Goal: Transaction & Acquisition: Purchase product/service

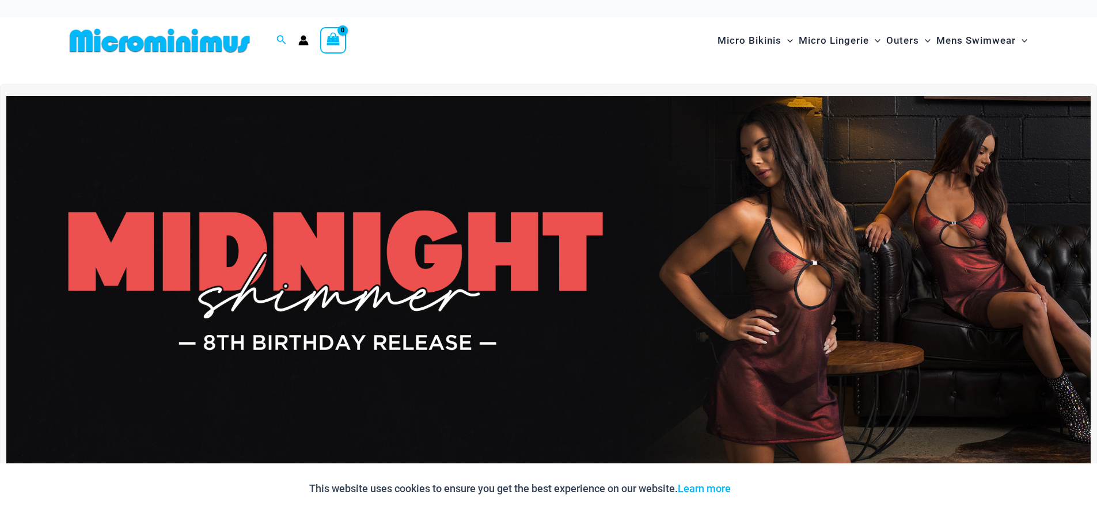
click at [554, 60] on div "Micro Bikinis Menu Toggle Sexy Bikini Sets Bikini Tops Bikini Bottoms Menu Togg…" at bounding box center [784, 40] width 497 height 47
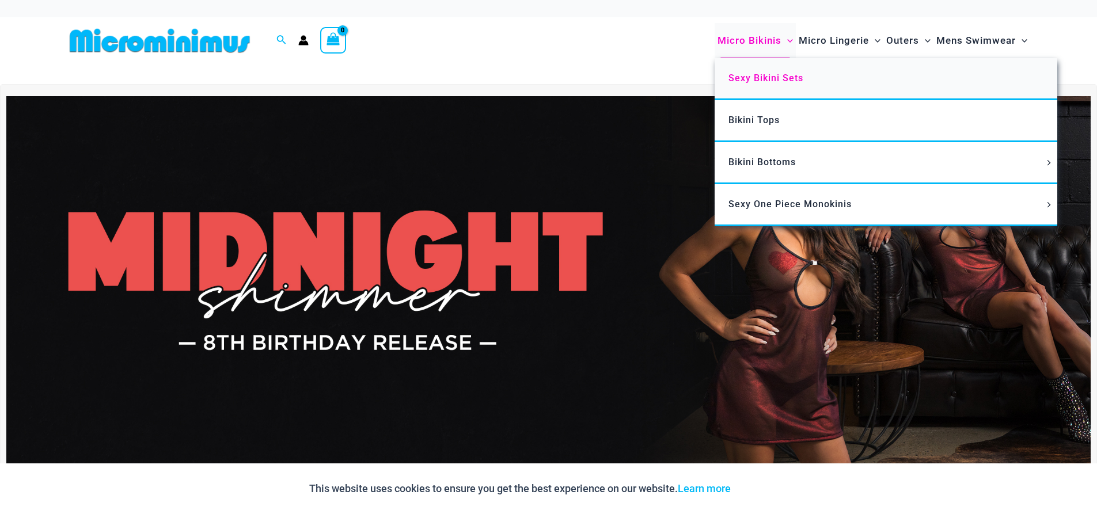
click at [777, 77] on span "Sexy Bikini Sets" at bounding box center [766, 78] width 75 height 11
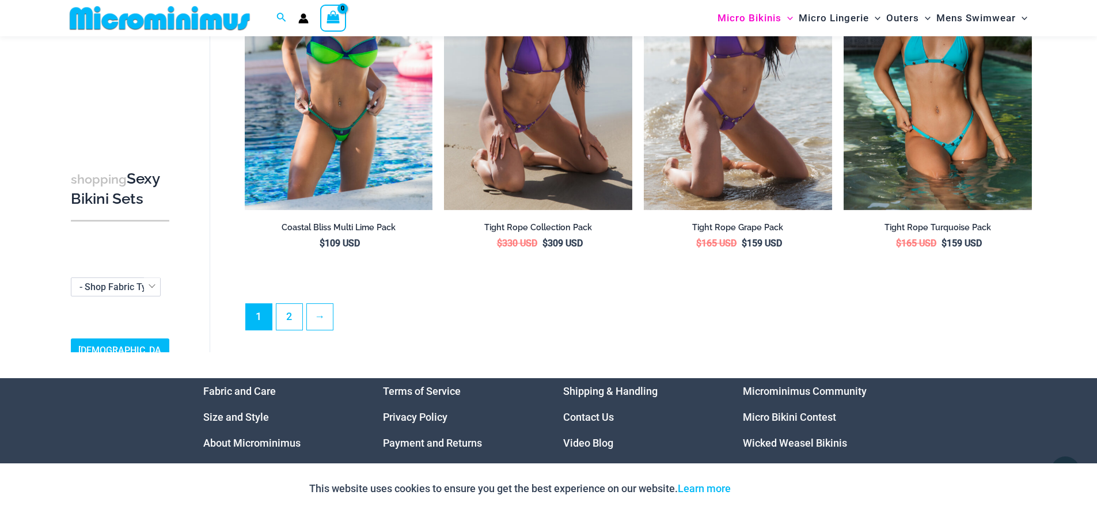
scroll to position [2698, 0]
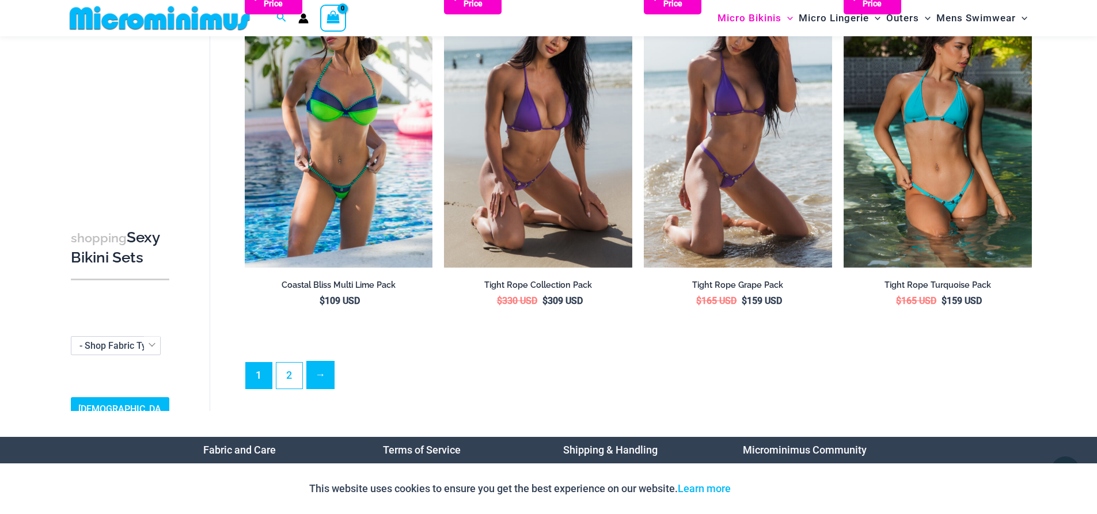
click at [310, 365] on link "→" at bounding box center [320, 375] width 27 height 27
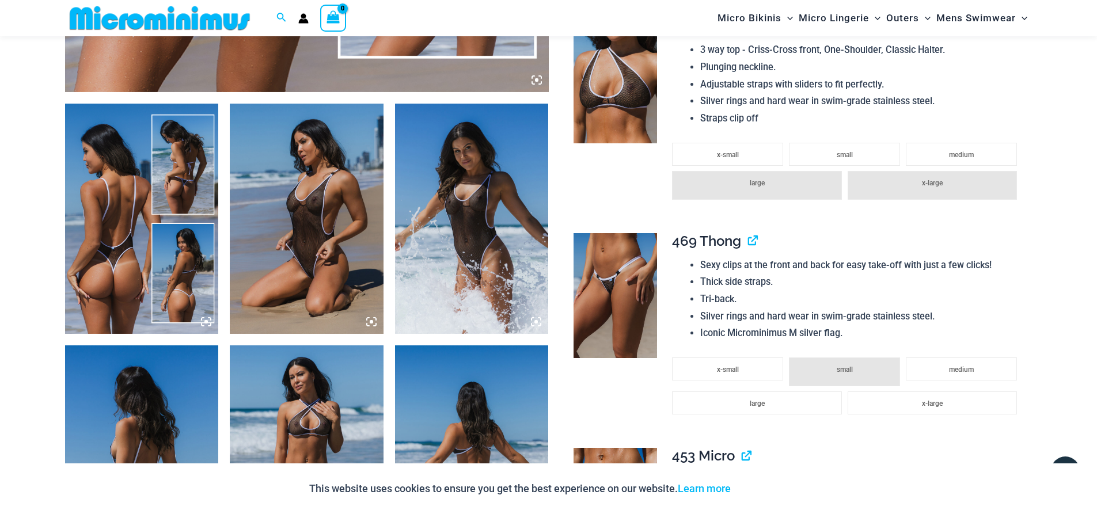
scroll to position [738, 0]
click at [125, 252] on img at bounding box center [142, 219] width 154 height 230
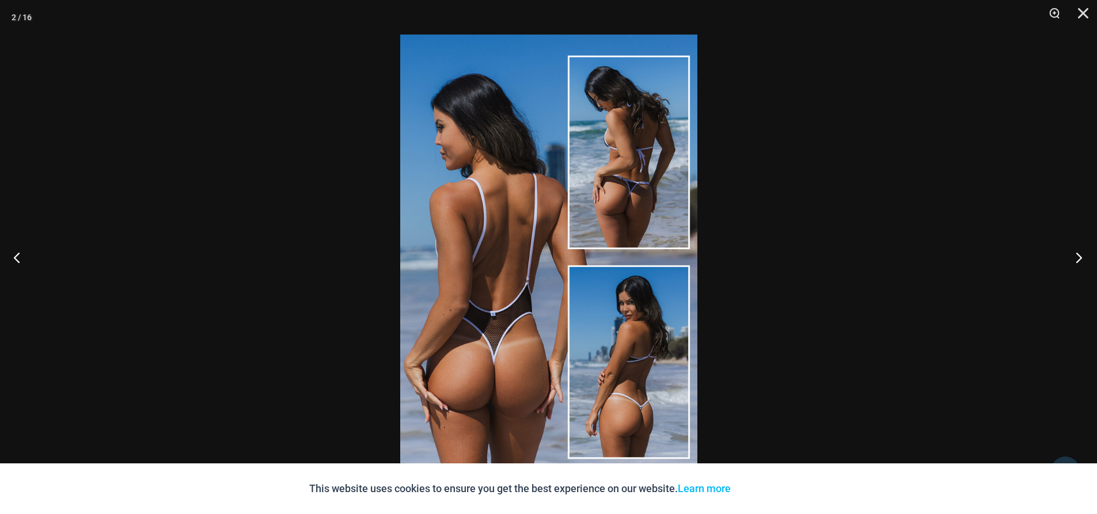
click at [1074, 256] on button "Next" at bounding box center [1075, 258] width 43 height 58
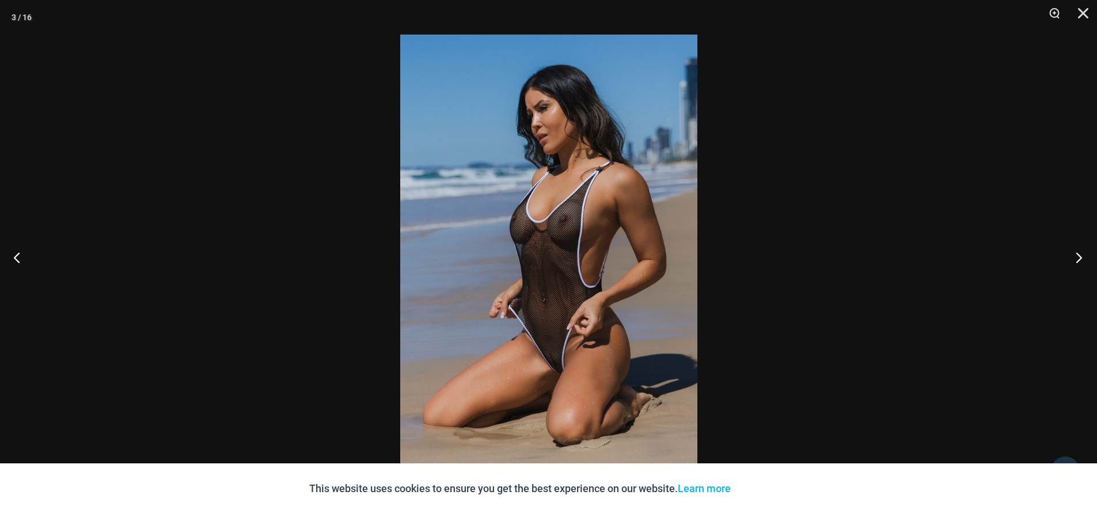
click at [1082, 261] on button "Next" at bounding box center [1075, 258] width 43 height 58
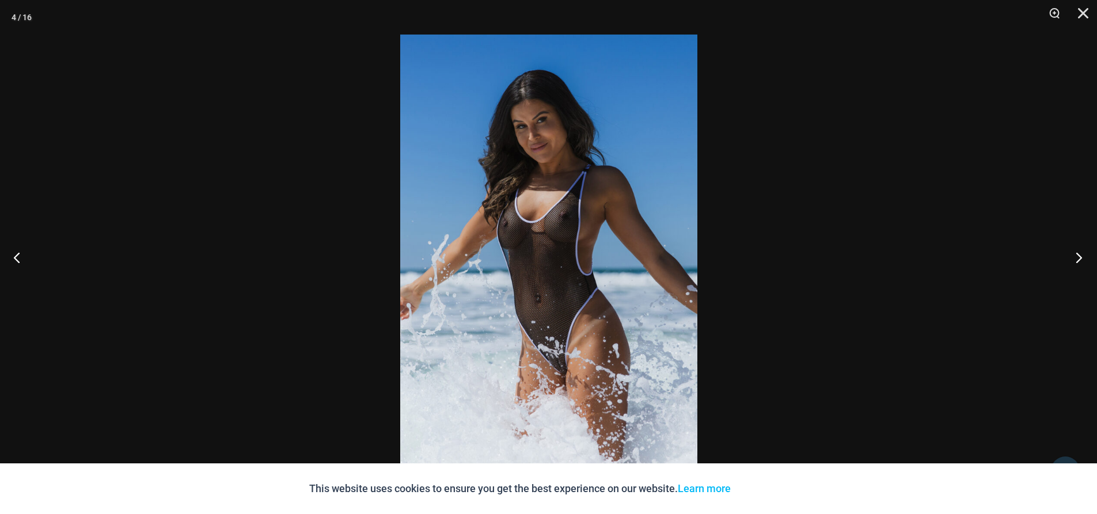
click at [1080, 253] on button "Next" at bounding box center [1075, 258] width 43 height 58
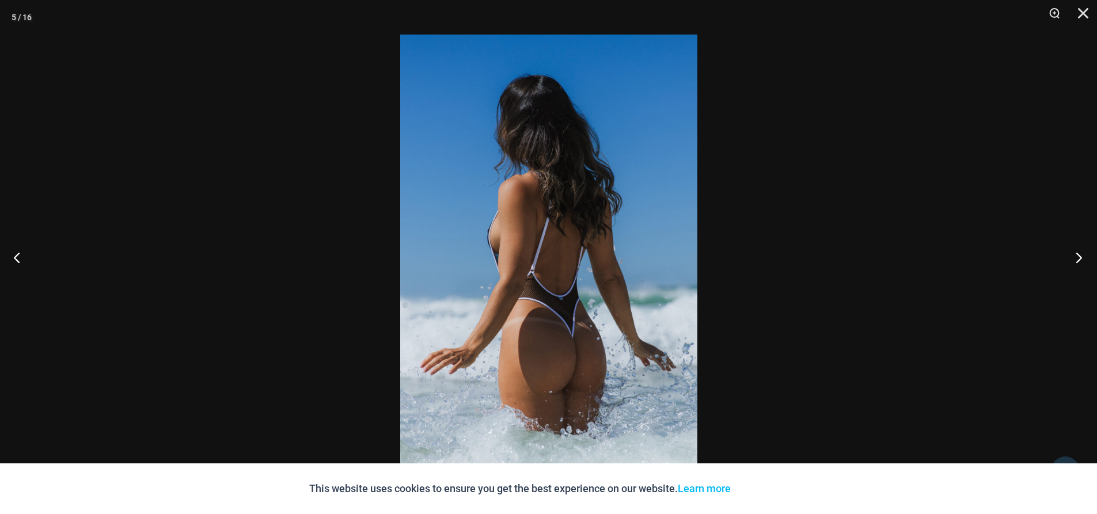
click at [1078, 256] on button "Next" at bounding box center [1075, 258] width 43 height 58
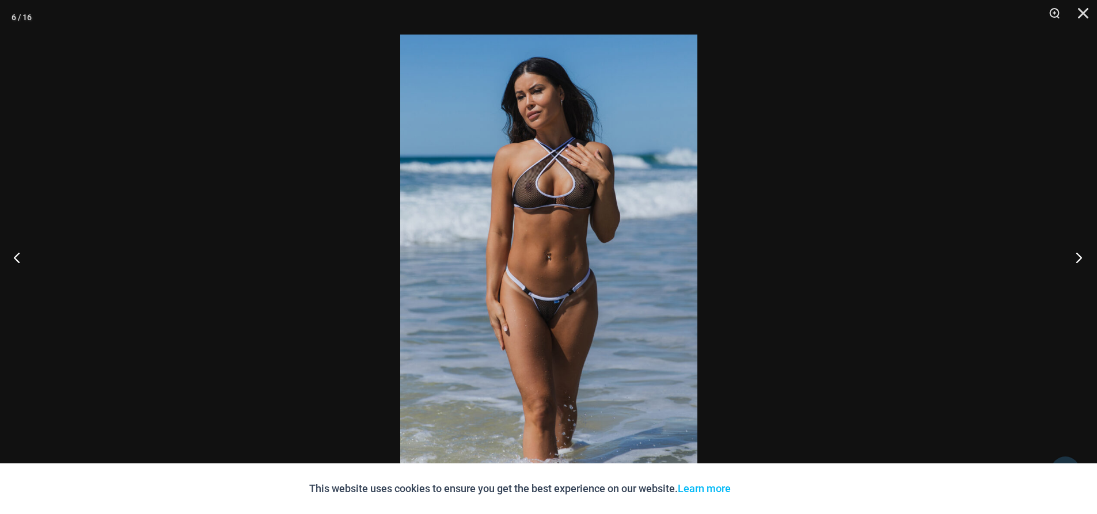
click at [1078, 256] on button "Next" at bounding box center [1075, 258] width 43 height 58
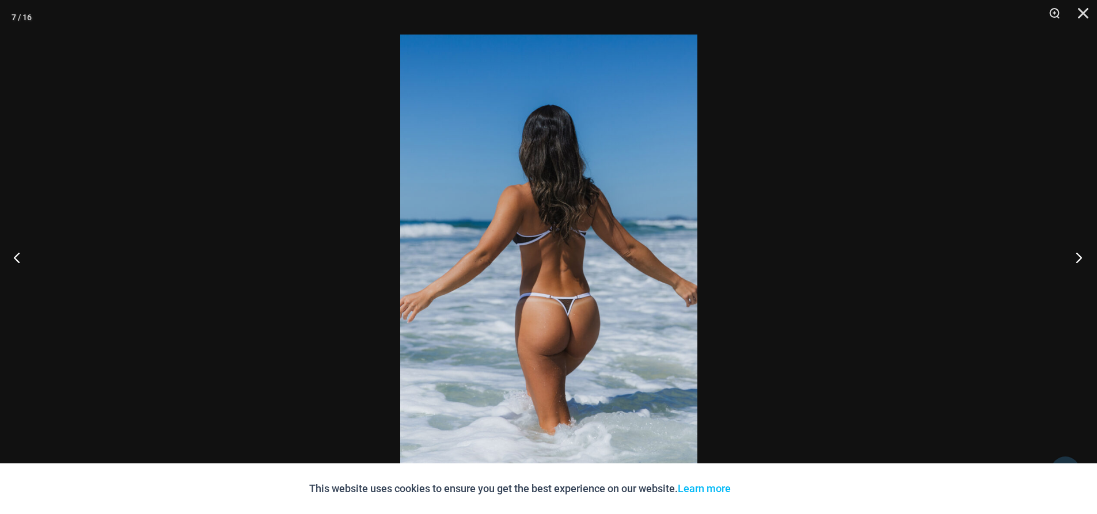
click at [1081, 257] on button "Next" at bounding box center [1075, 258] width 43 height 58
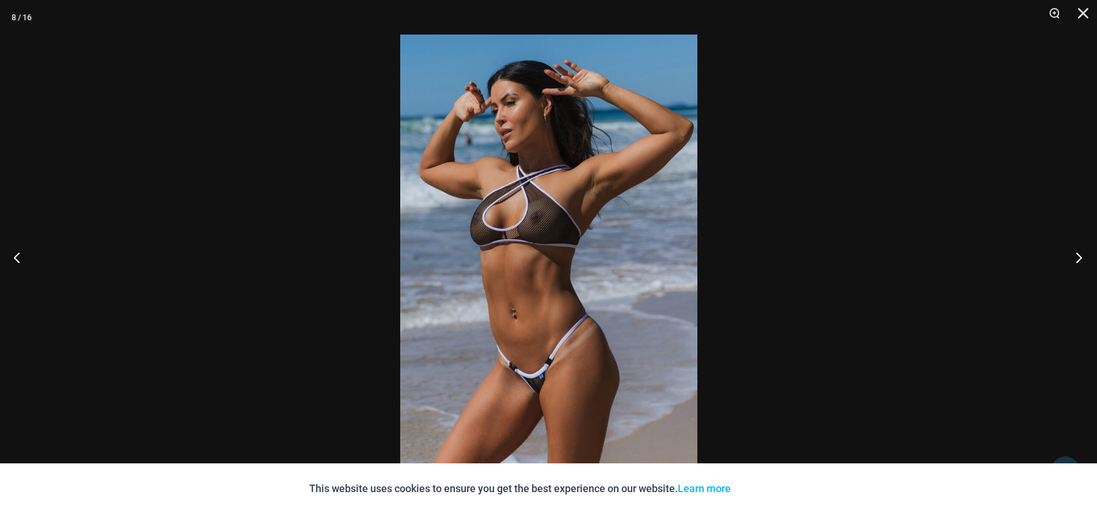
click at [1081, 257] on button "Next" at bounding box center [1075, 258] width 43 height 58
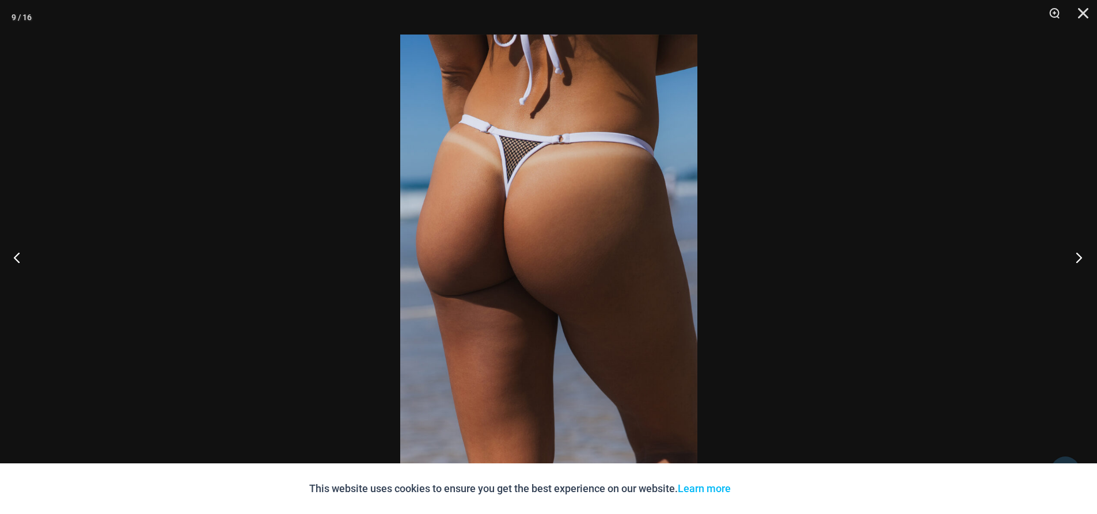
click at [1081, 257] on button "Next" at bounding box center [1075, 258] width 43 height 58
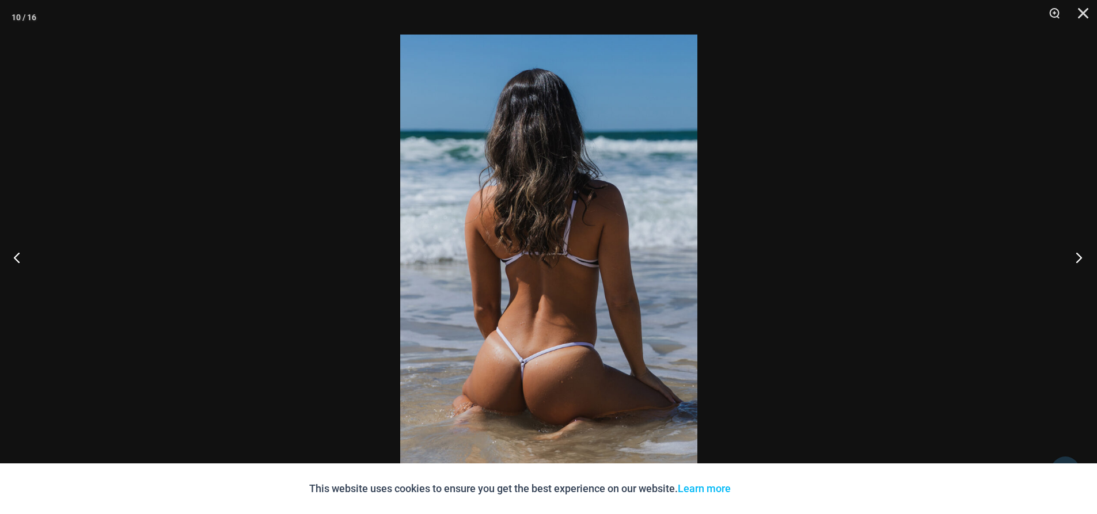
click at [1090, 258] on button "Next" at bounding box center [1075, 258] width 43 height 58
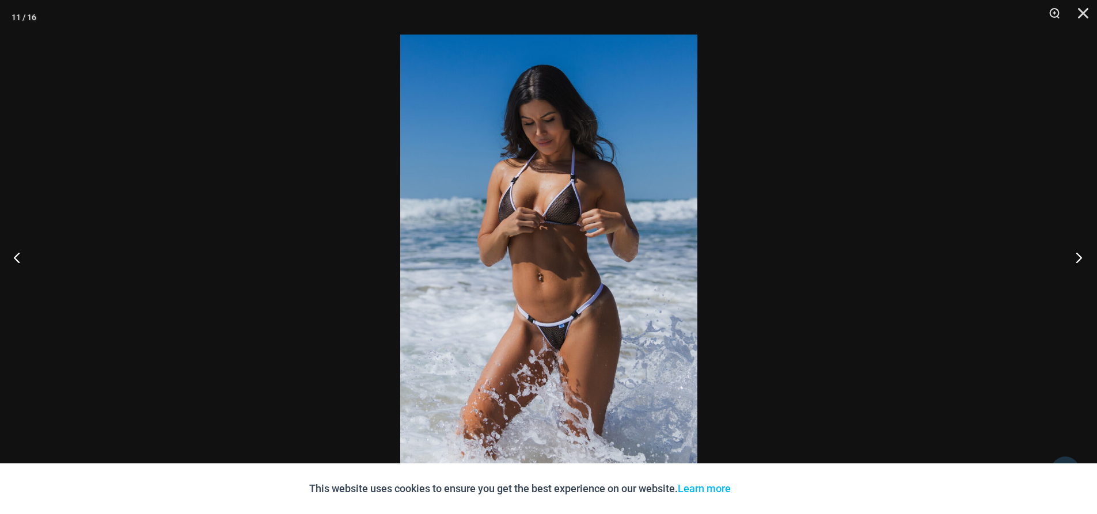
click at [1077, 257] on button "Next" at bounding box center [1075, 258] width 43 height 58
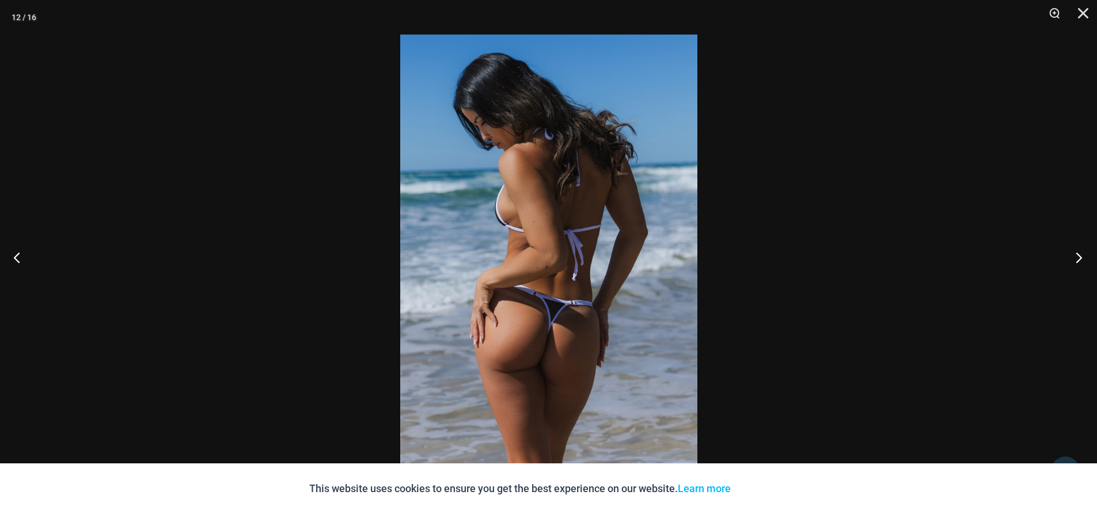
click at [1077, 257] on button "Next" at bounding box center [1075, 258] width 43 height 58
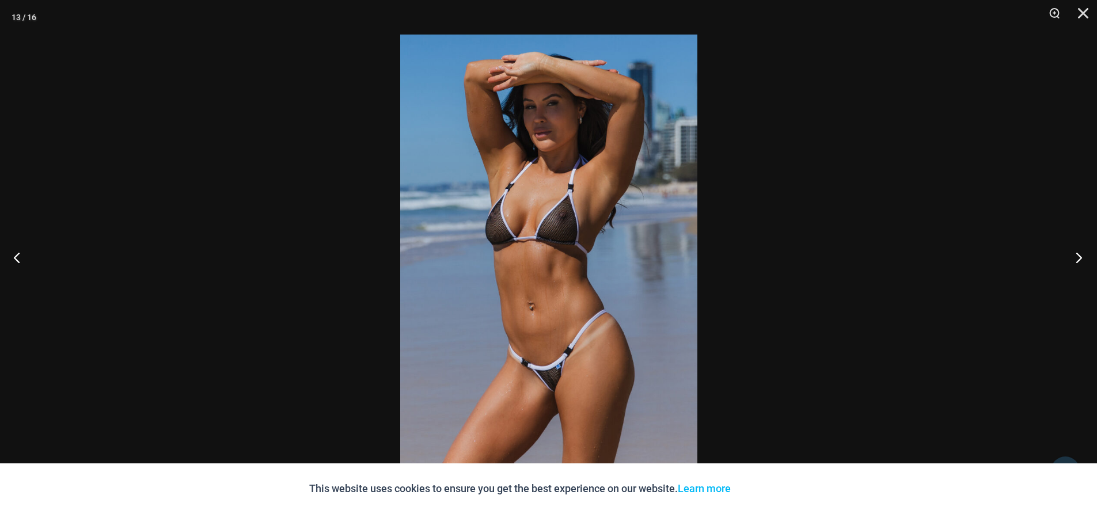
click at [1078, 257] on button "Next" at bounding box center [1075, 258] width 43 height 58
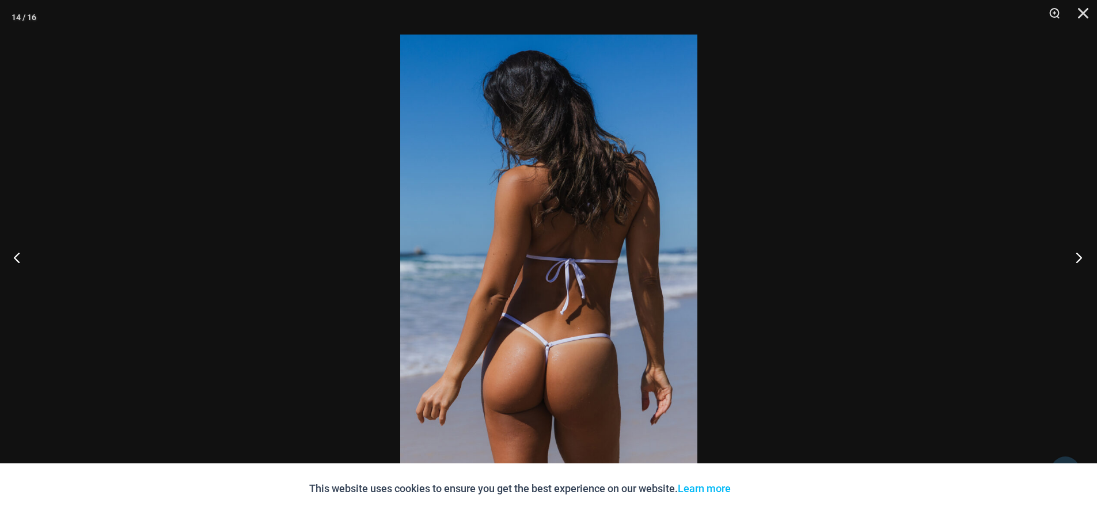
click at [1078, 257] on button "Next" at bounding box center [1075, 258] width 43 height 58
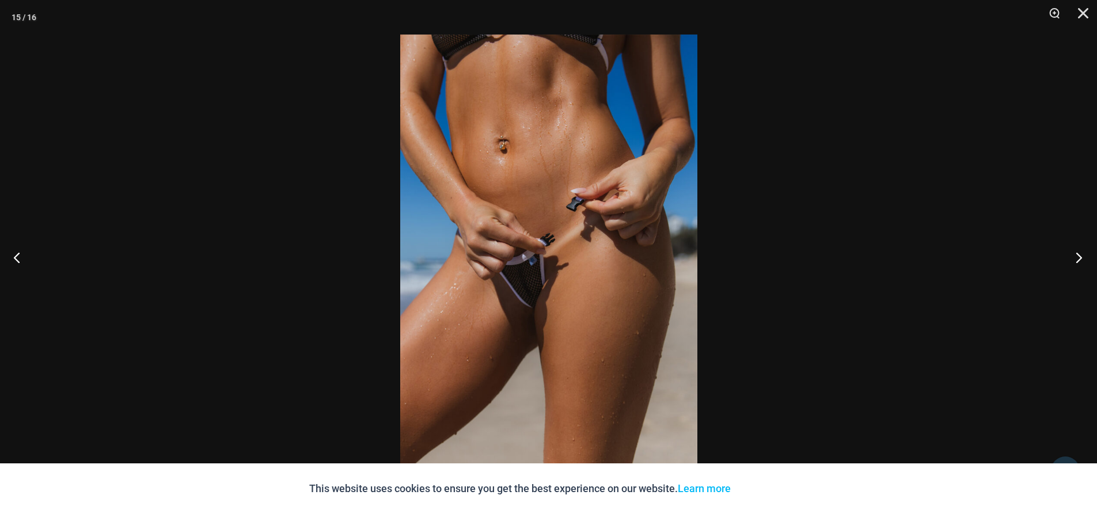
click at [1078, 257] on button "Next" at bounding box center [1075, 258] width 43 height 58
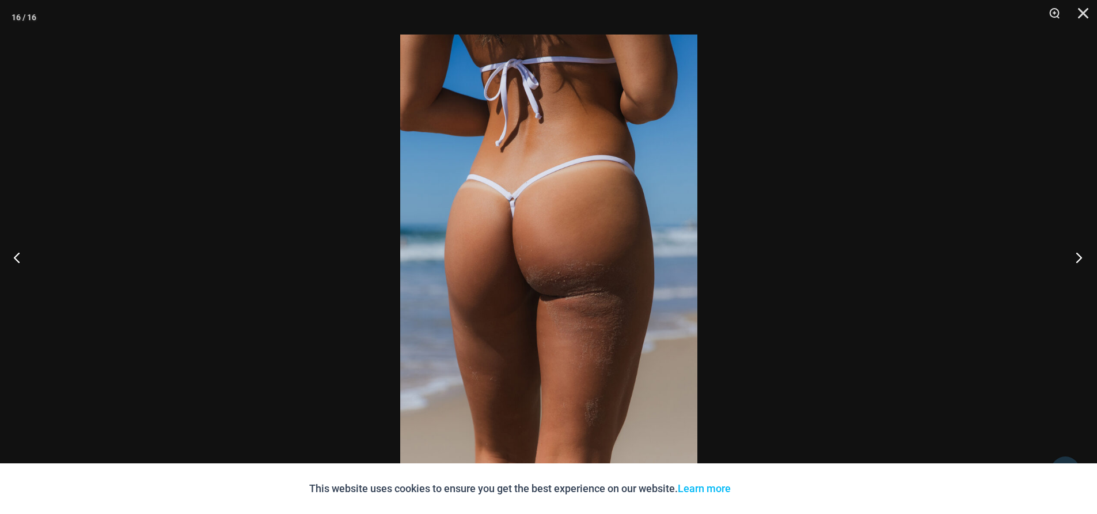
click at [1078, 257] on button "Next" at bounding box center [1075, 258] width 43 height 58
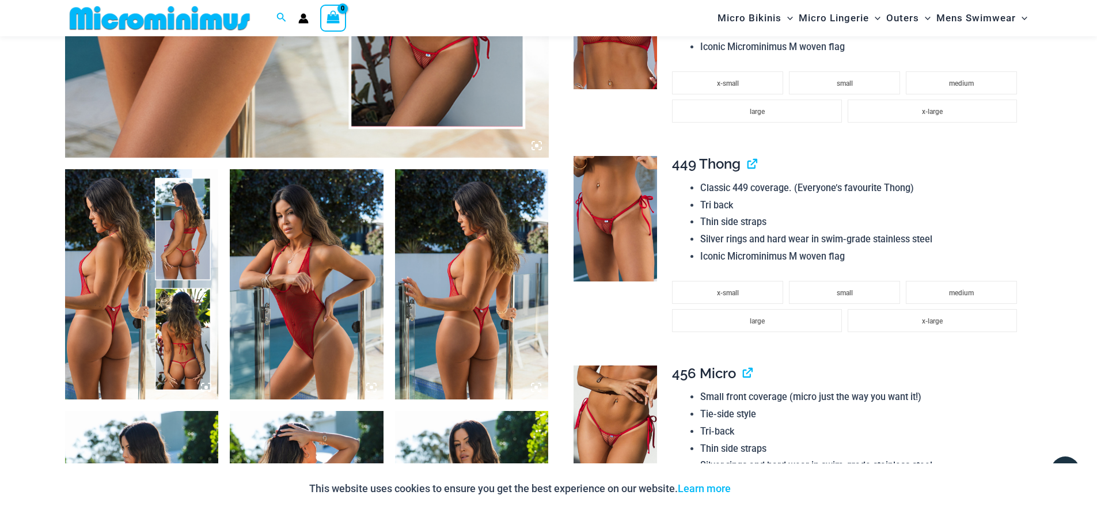
scroll to position [740, 0]
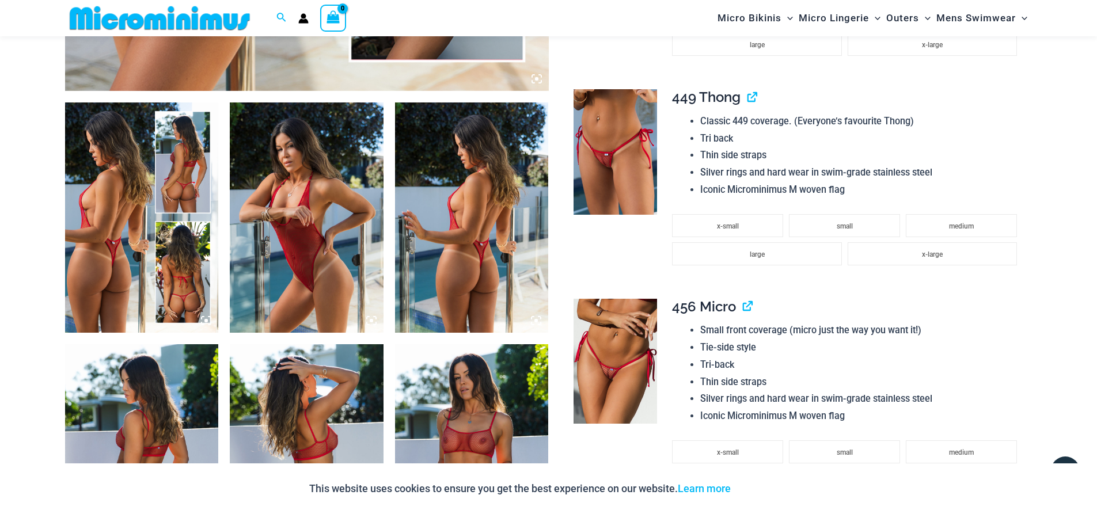
click at [134, 238] on img at bounding box center [142, 218] width 154 height 230
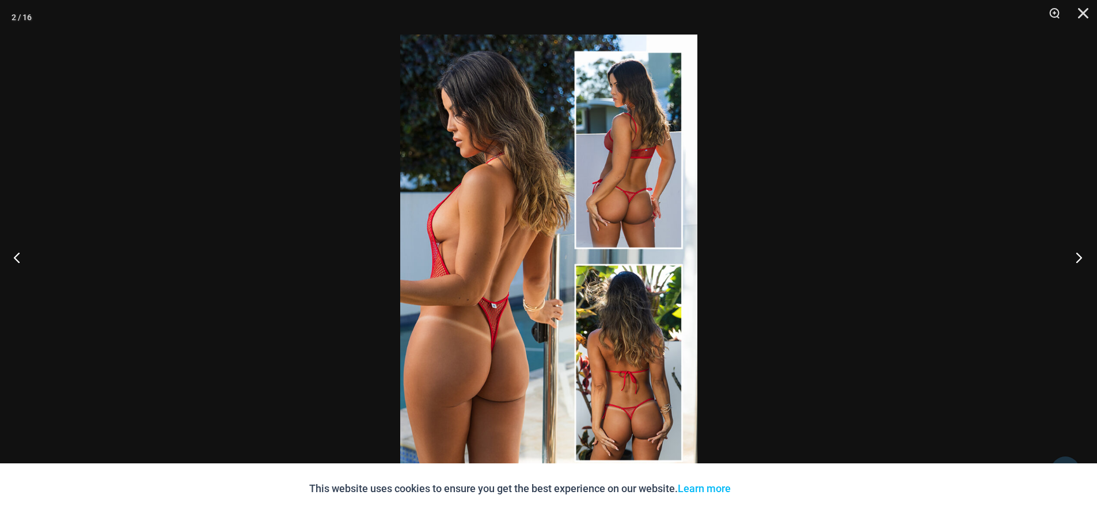
click at [1086, 261] on button "Next" at bounding box center [1075, 258] width 43 height 58
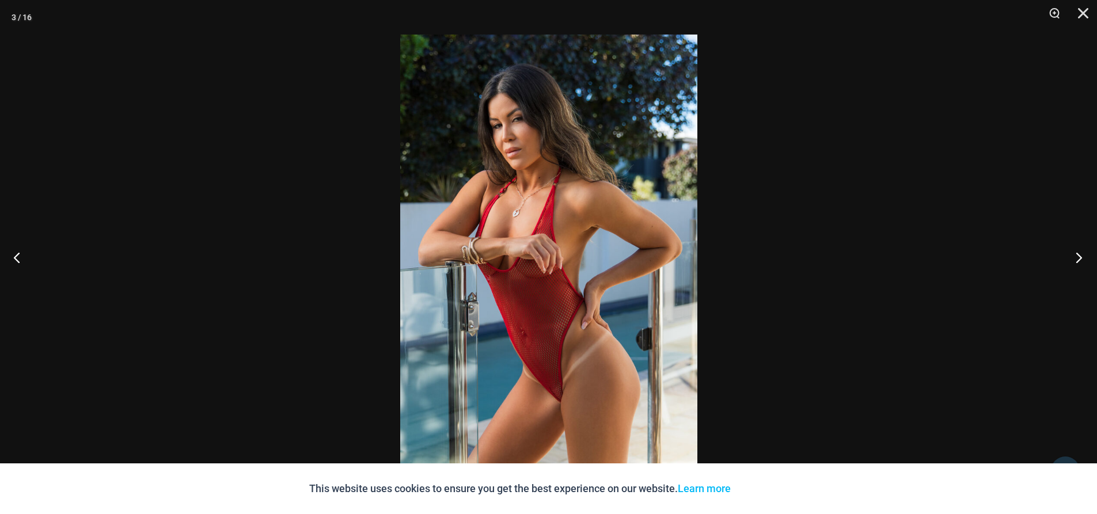
click at [1082, 268] on button "Next" at bounding box center [1075, 258] width 43 height 58
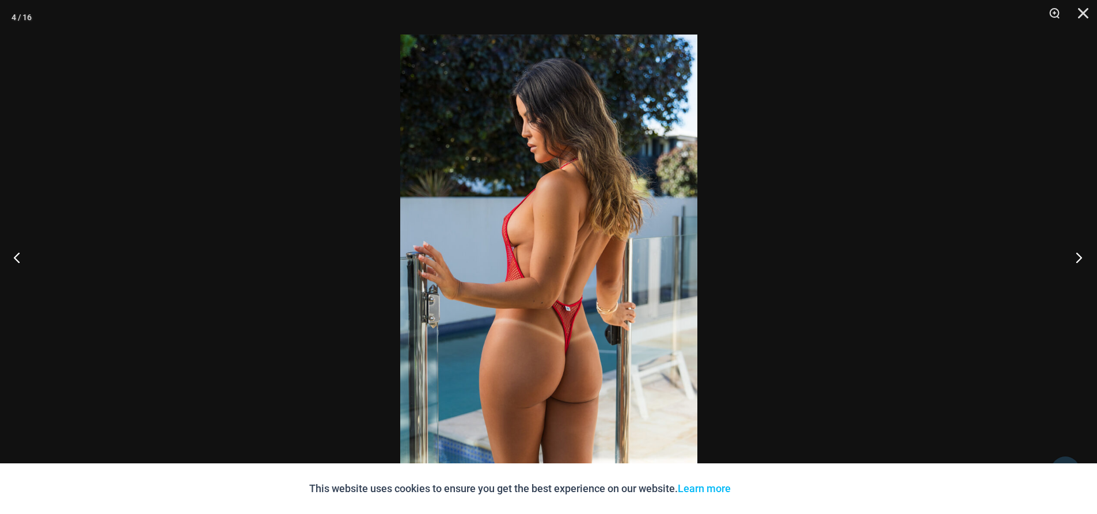
click at [1078, 252] on button "Next" at bounding box center [1075, 258] width 43 height 58
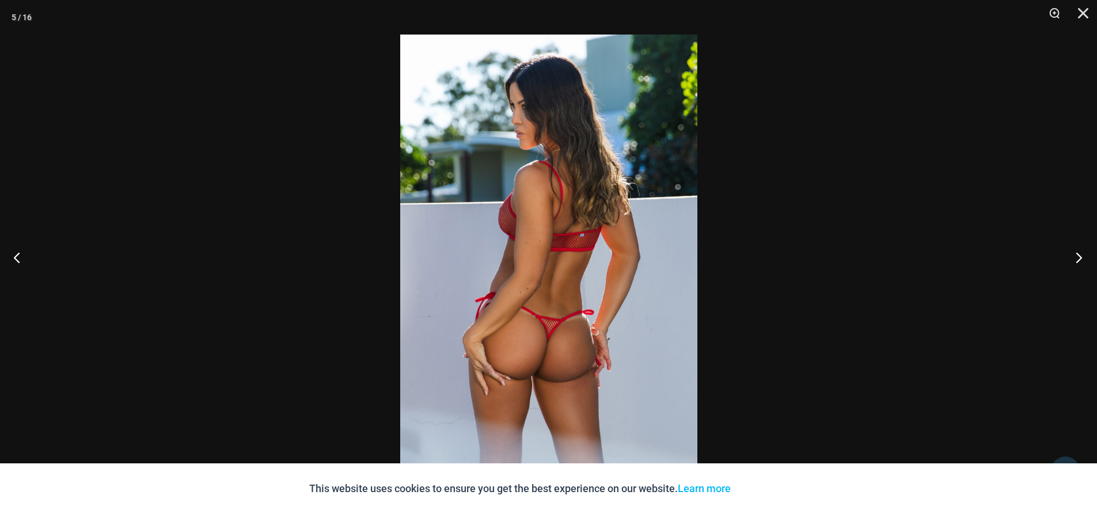
click at [1072, 253] on button "Next" at bounding box center [1075, 258] width 43 height 58
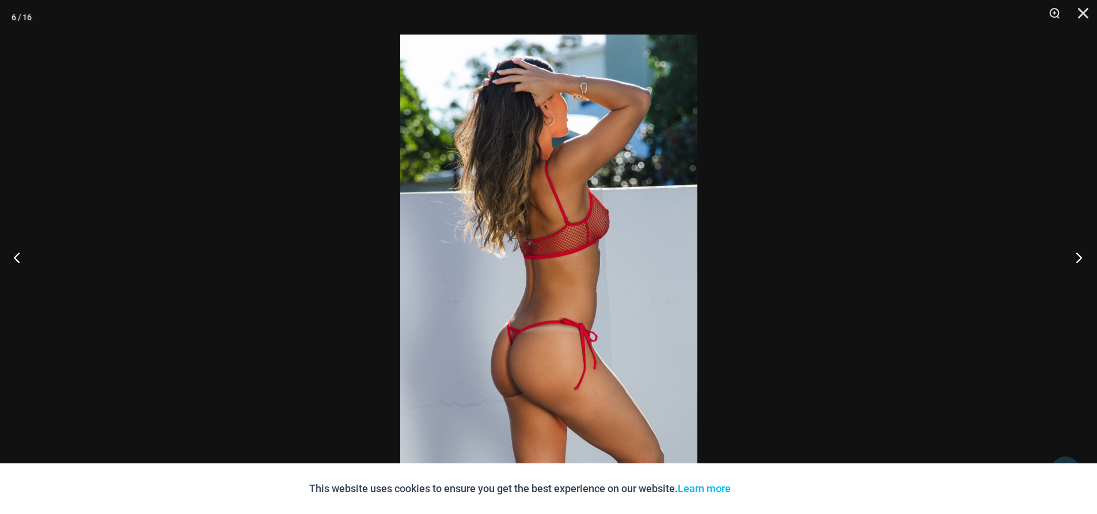
click at [1090, 254] on button "Next" at bounding box center [1075, 258] width 43 height 58
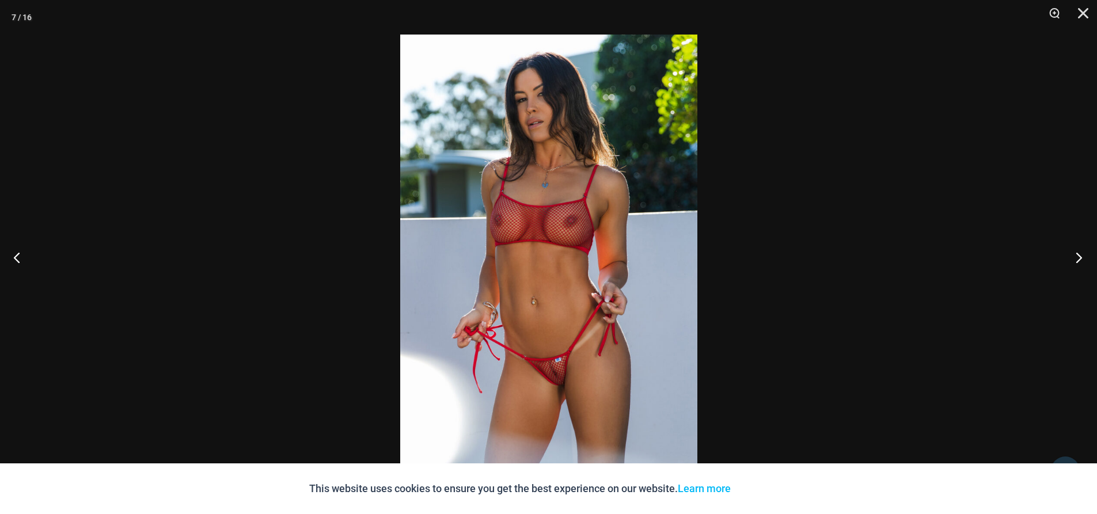
click at [1075, 258] on button "Next" at bounding box center [1075, 258] width 43 height 58
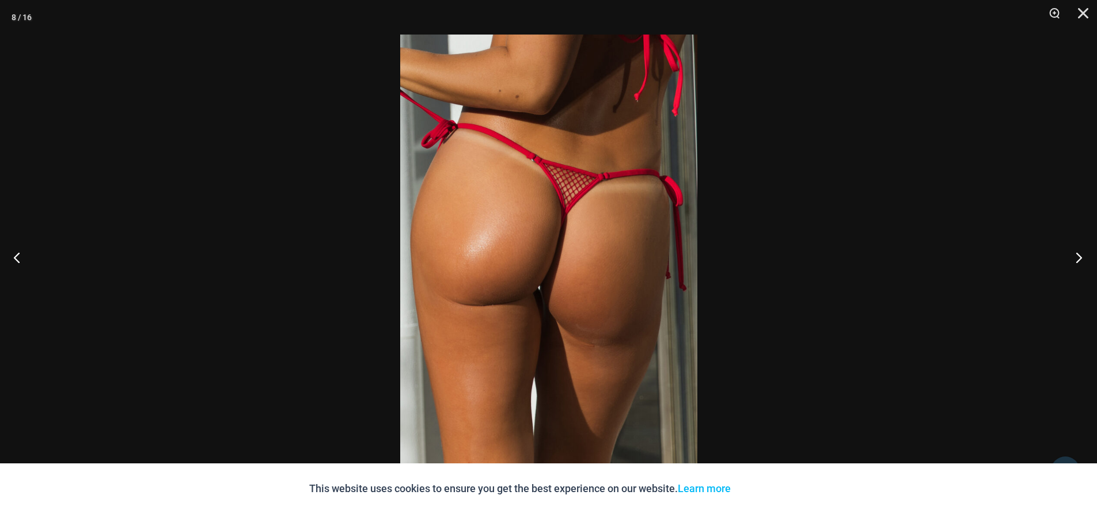
click at [1083, 261] on button "Next" at bounding box center [1075, 258] width 43 height 58
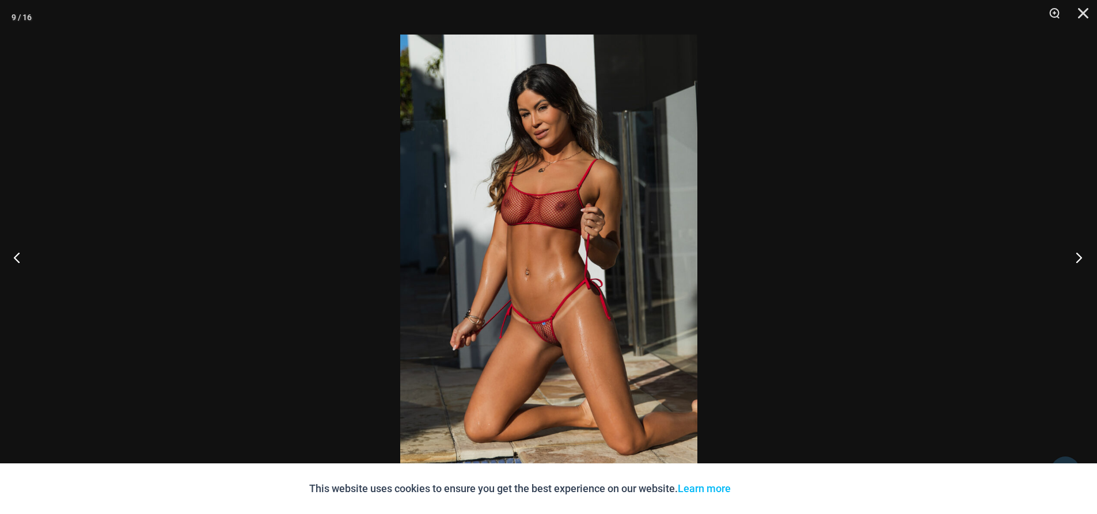
click at [1074, 254] on button "Next" at bounding box center [1075, 258] width 43 height 58
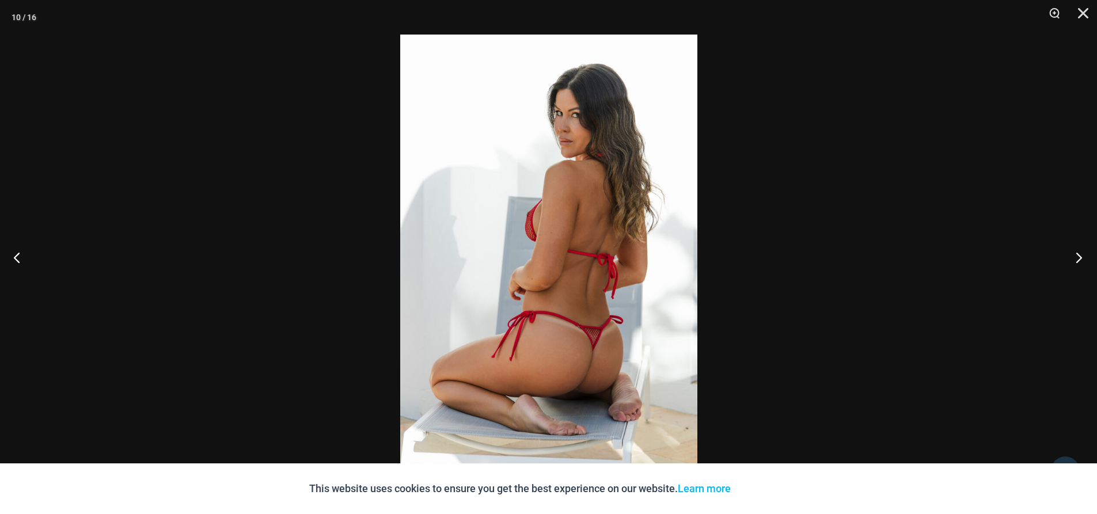
click at [1083, 254] on button "Next" at bounding box center [1075, 258] width 43 height 58
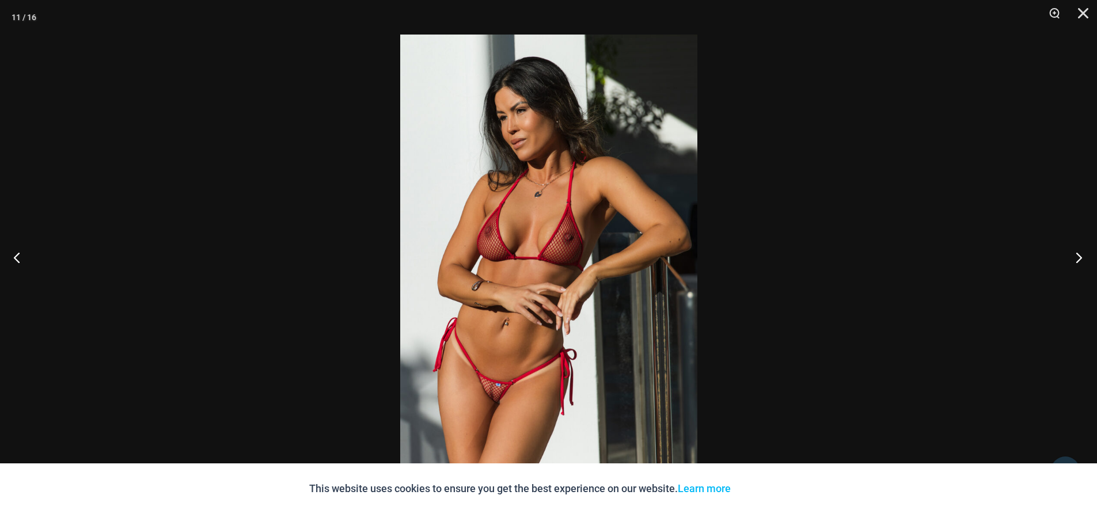
click at [1078, 257] on button "Next" at bounding box center [1075, 258] width 43 height 58
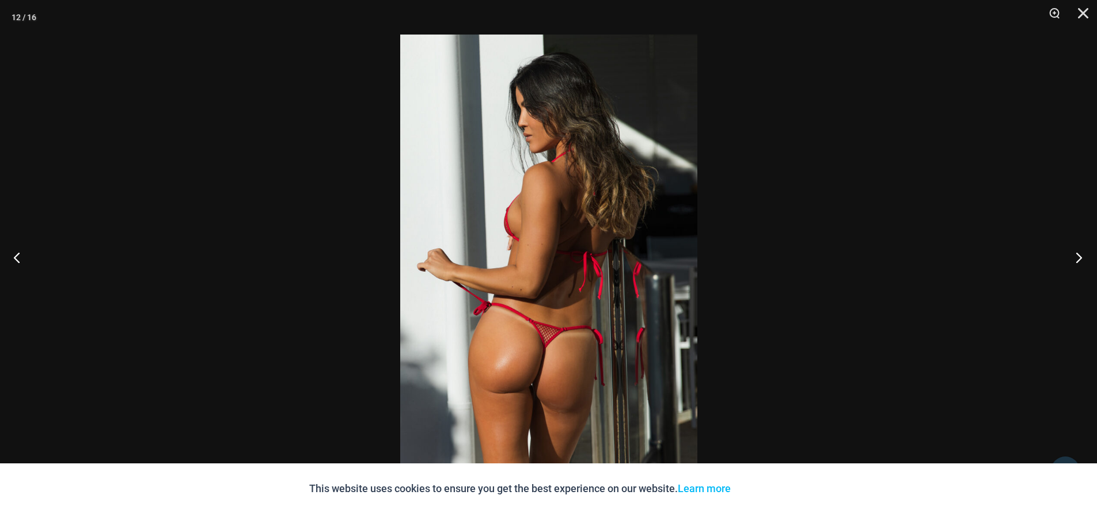
click at [1078, 257] on button "Next" at bounding box center [1075, 258] width 43 height 58
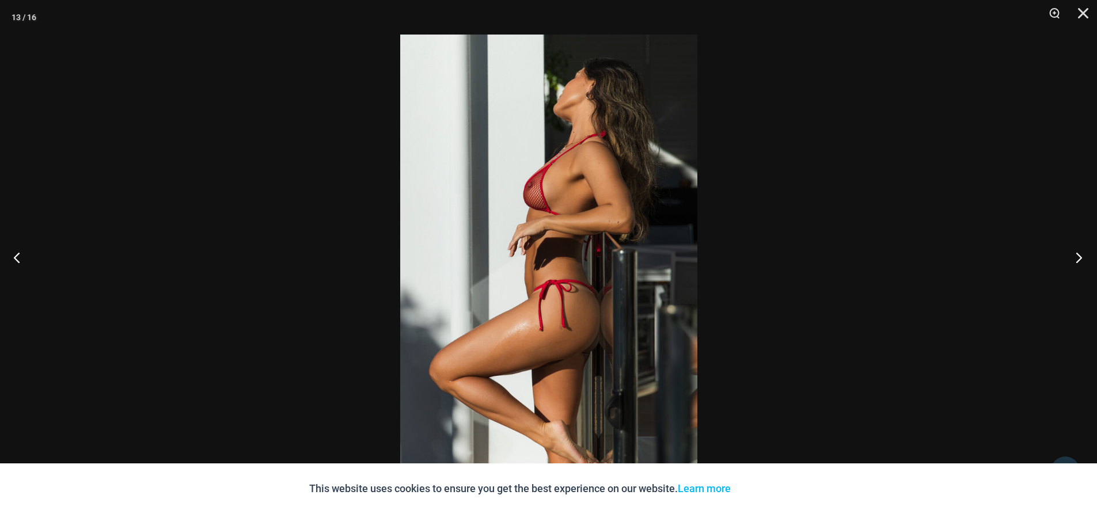
click at [1078, 257] on button "Next" at bounding box center [1075, 258] width 43 height 58
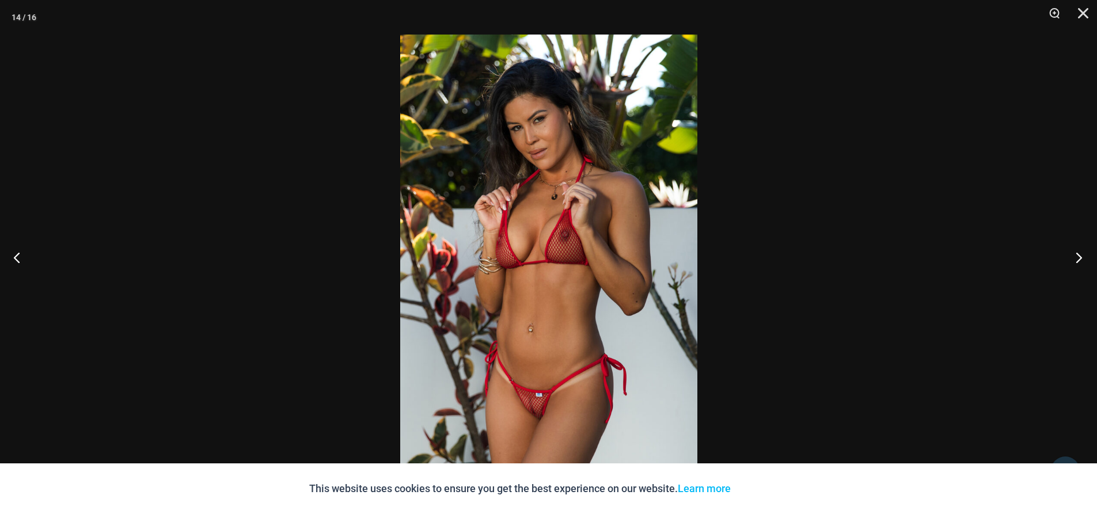
click at [1078, 253] on button "Next" at bounding box center [1075, 258] width 43 height 58
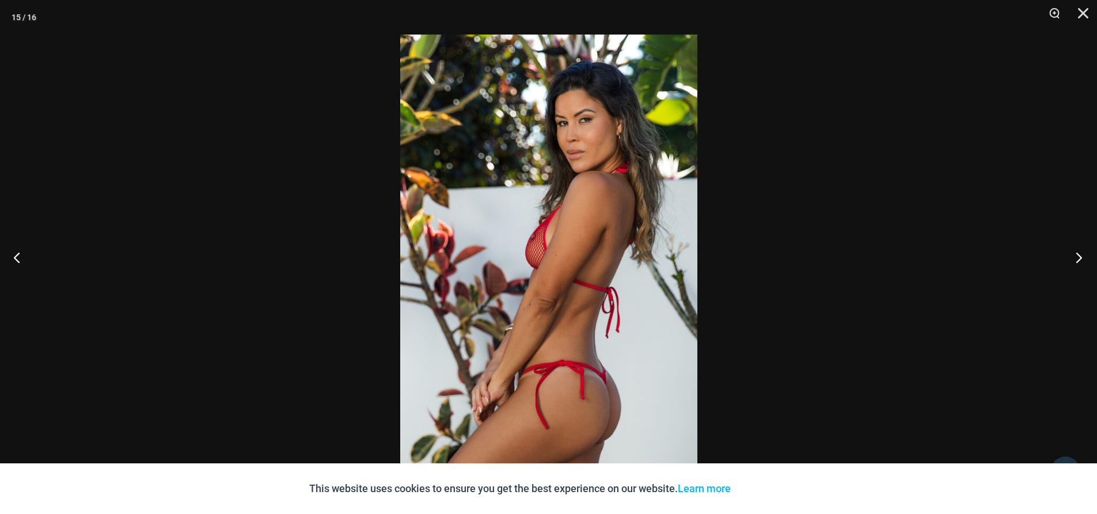
click at [1078, 256] on button "Next" at bounding box center [1075, 258] width 43 height 58
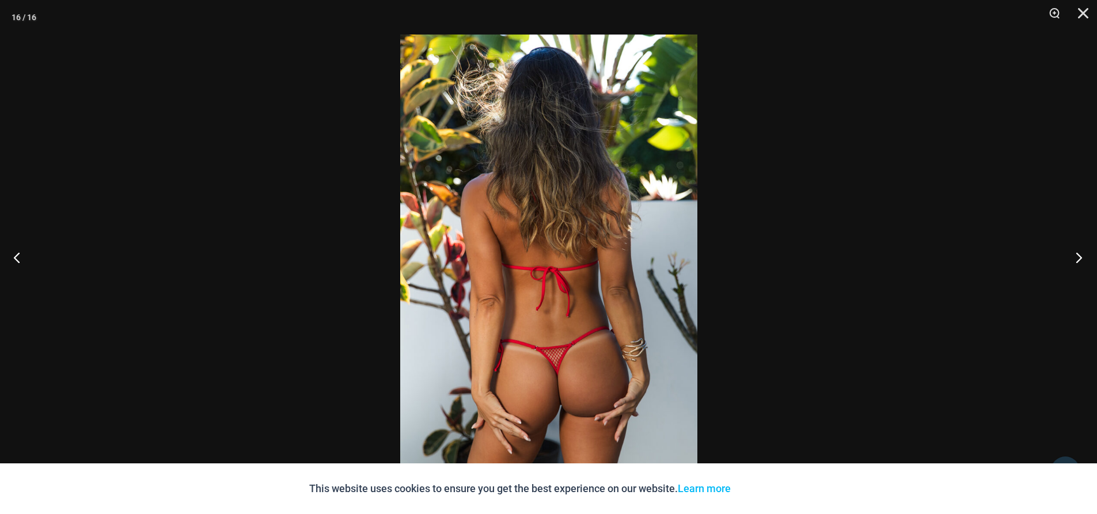
click at [1078, 256] on button "Next" at bounding box center [1075, 258] width 43 height 58
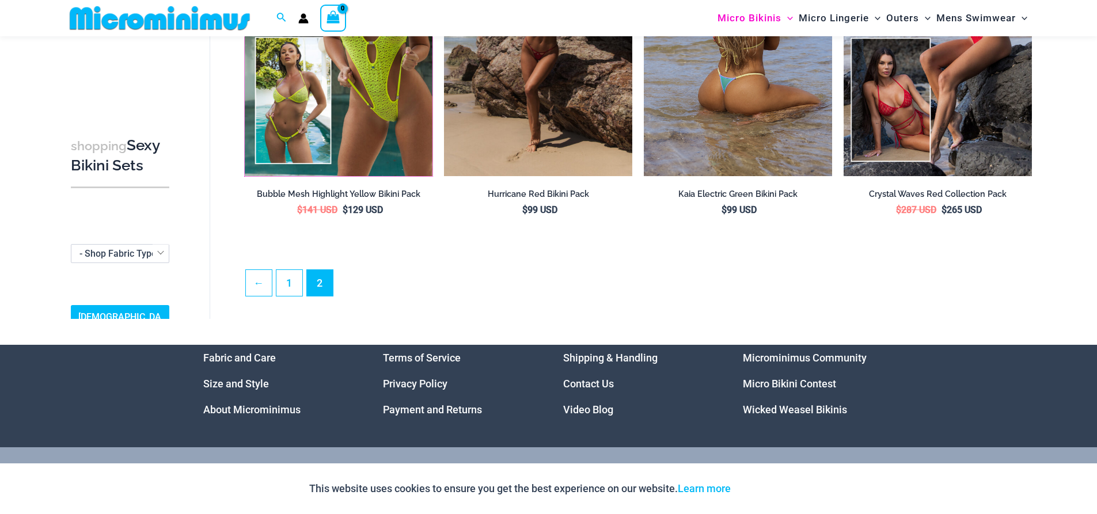
scroll to position [624, 0]
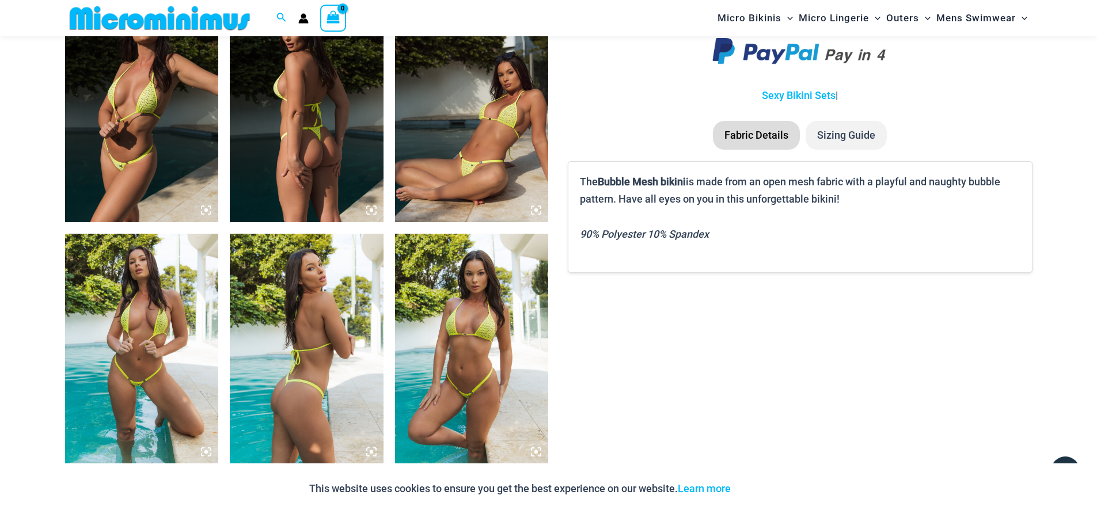
scroll to position [738, 0]
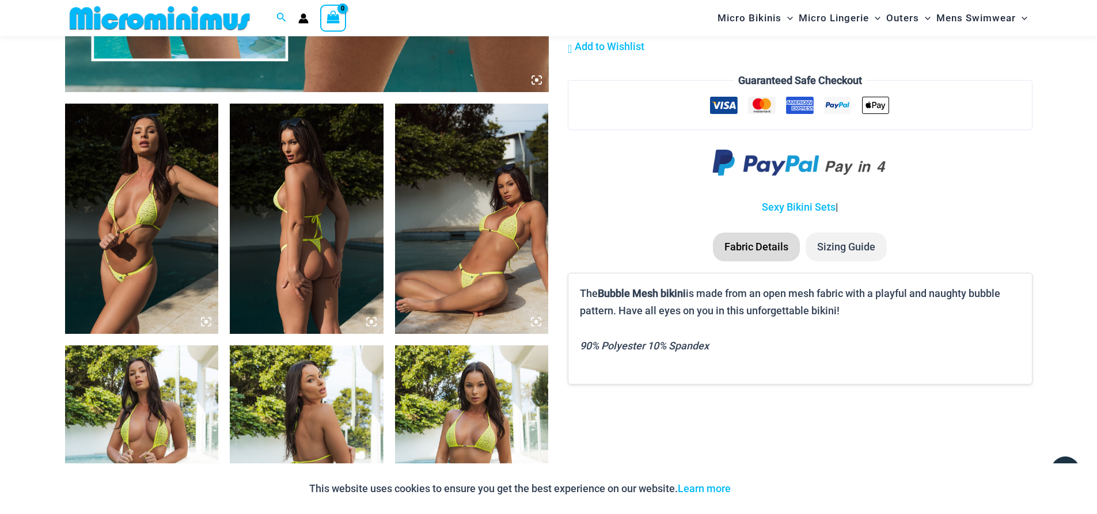
click at [268, 196] on img at bounding box center [307, 219] width 154 height 230
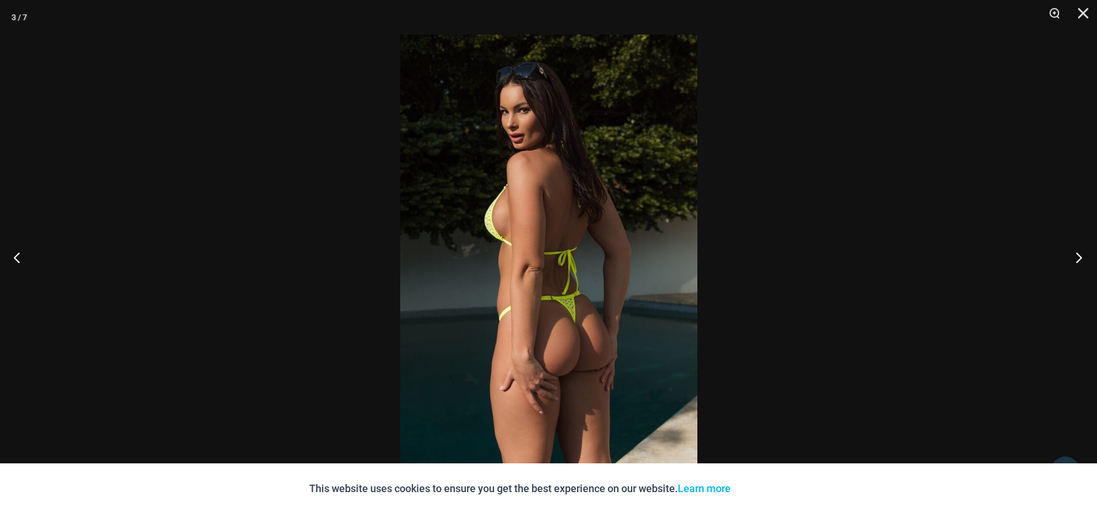
click at [1073, 256] on button "Next" at bounding box center [1075, 258] width 43 height 58
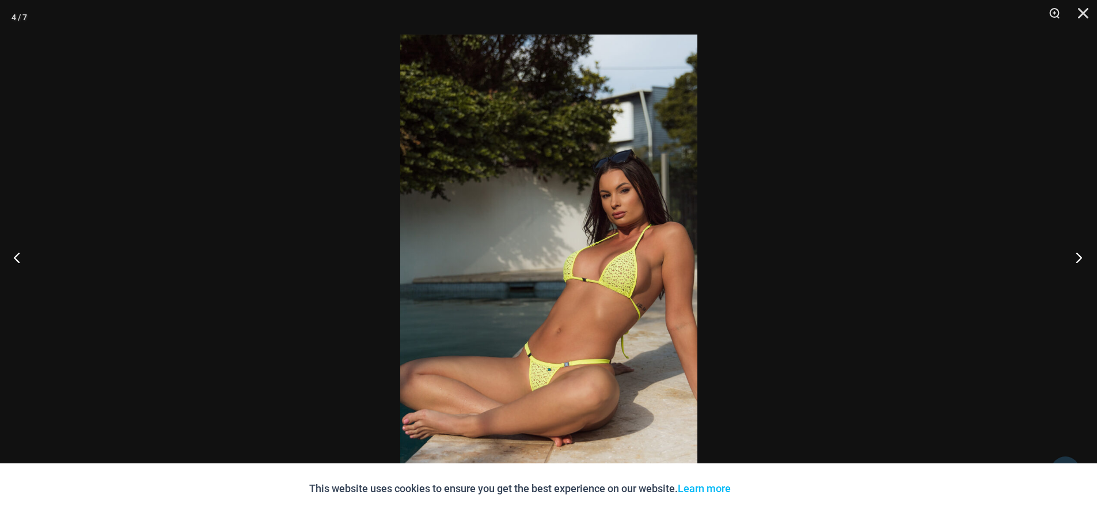
click at [1075, 254] on button "Next" at bounding box center [1075, 258] width 43 height 58
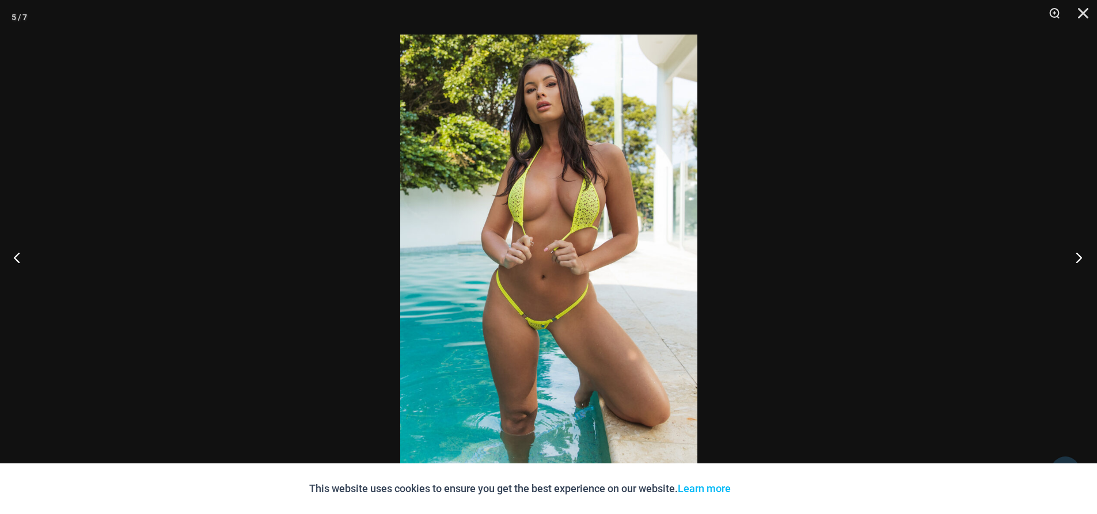
click at [1078, 255] on button "Next" at bounding box center [1075, 258] width 43 height 58
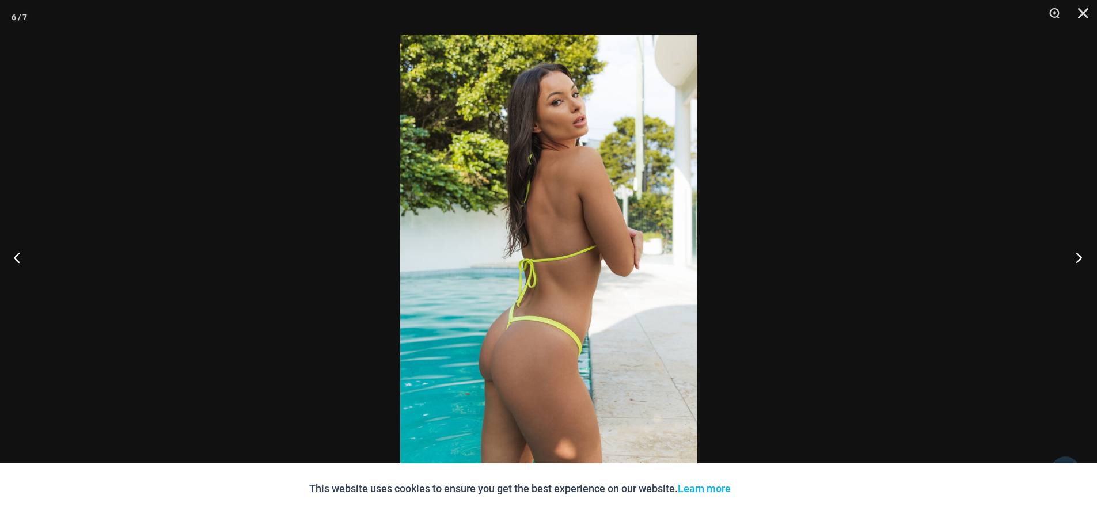
click at [1066, 253] on button "Next" at bounding box center [1075, 258] width 43 height 58
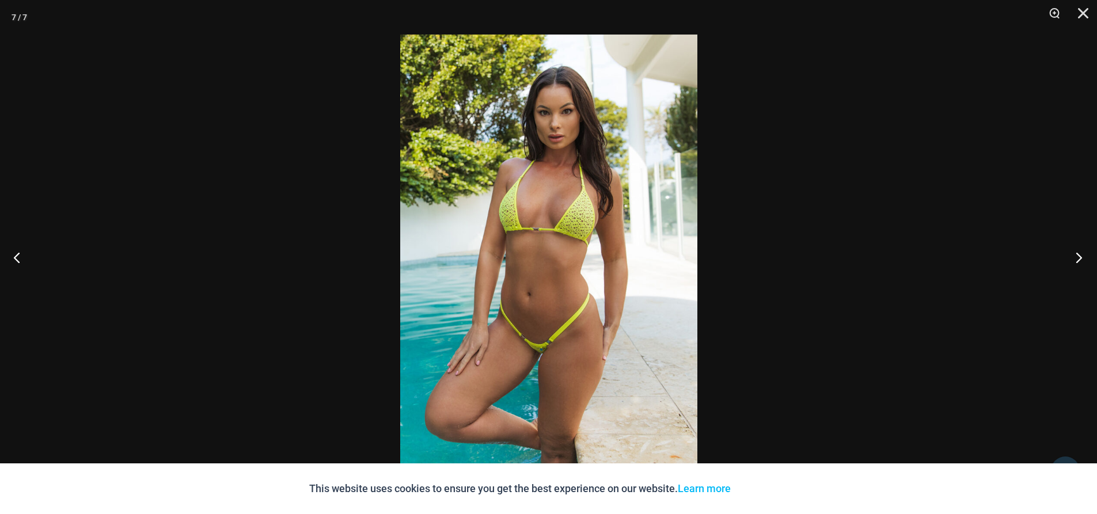
click at [1072, 253] on button "Next" at bounding box center [1075, 258] width 43 height 58
